Goal: Entertainment & Leisure: Consume media (video, audio)

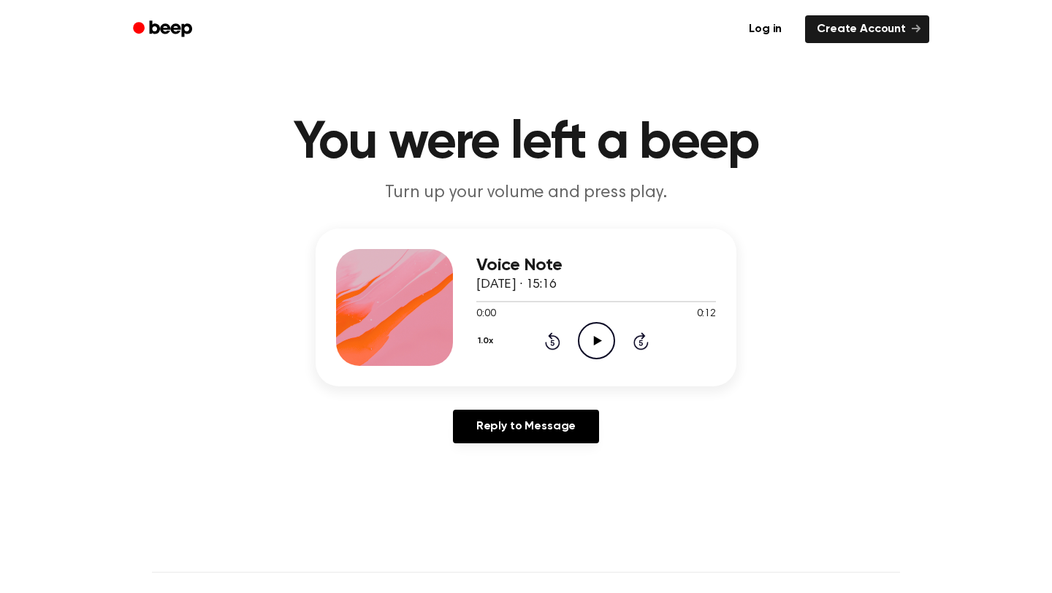
click at [596, 355] on icon "Play Audio" at bounding box center [596, 340] width 37 height 37
click at [594, 327] on icon "Play Audio" at bounding box center [596, 340] width 37 height 37
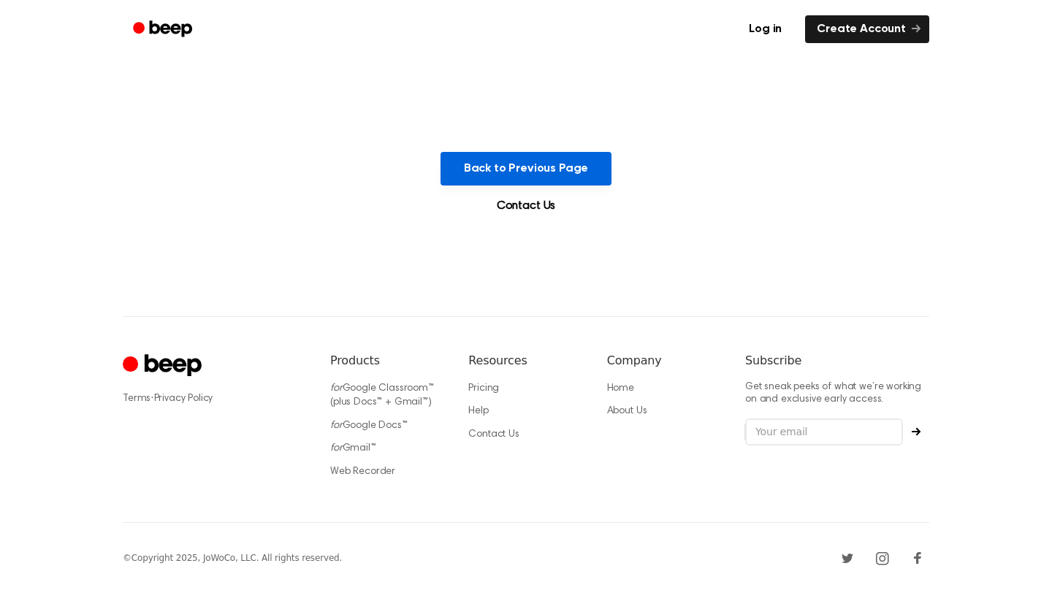
click at [551, 175] on button "Back to Previous Page" at bounding box center [526, 169] width 172 height 34
click at [528, 168] on button "Back to Previous Page" at bounding box center [526, 169] width 172 height 34
